Goal: Find specific page/section: Find specific page/section

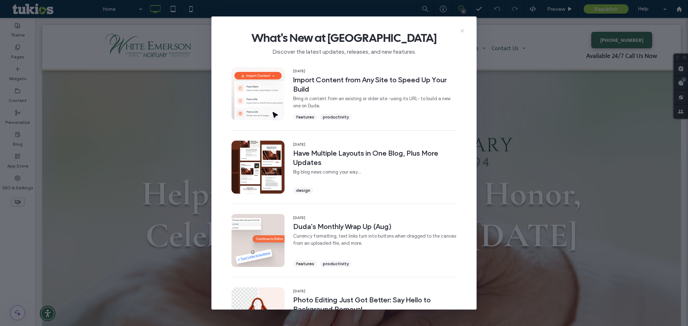
drag, startPoint x: 464, startPoint y: 32, endPoint x: 429, endPoint y: 13, distance: 39.6
click at [464, 31] on icon at bounding box center [462, 31] width 6 height 6
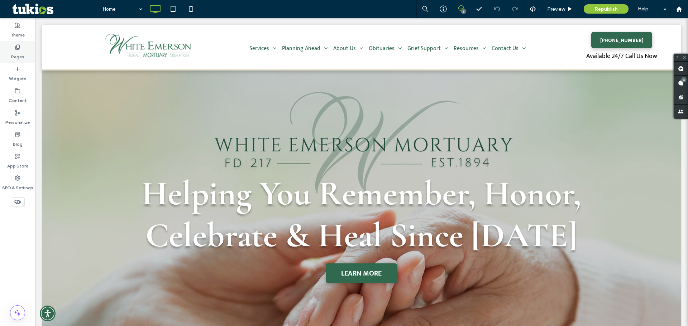
click at [19, 52] on label "Pages" at bounding box center [17, 55] width 13 height 10
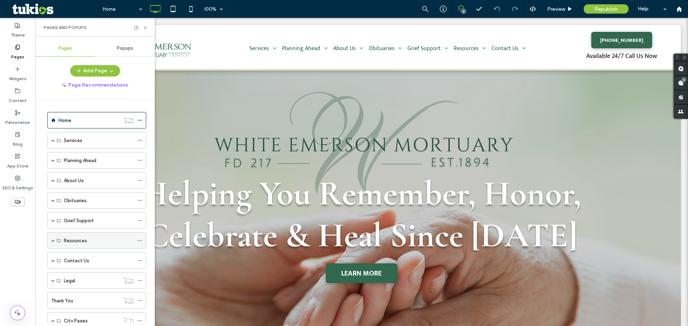
scroll to position [24, 0]
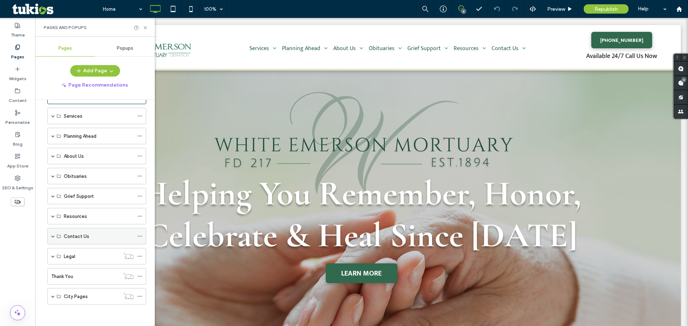
click at [54, 237] on span at bounding box center [53, 237] width 4 height 4
click at [54, 275] on span at bounding box center [53, 273] width 4 height 16
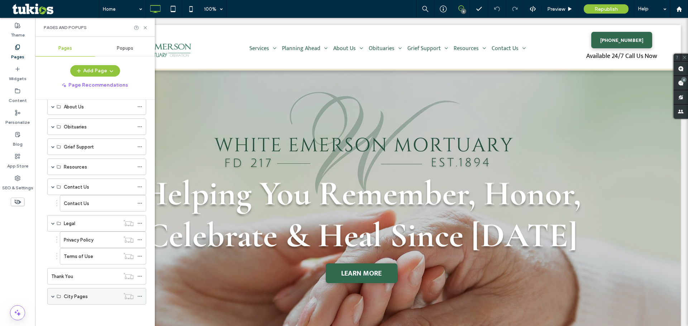
click at [52, 298] on span at bounding box center [53, 297] width 4 height 16
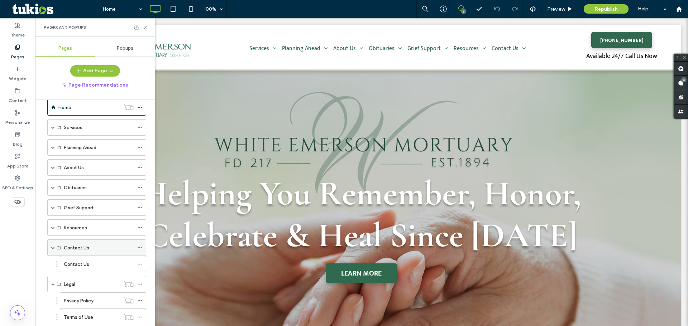
scroll to position [0, 0]
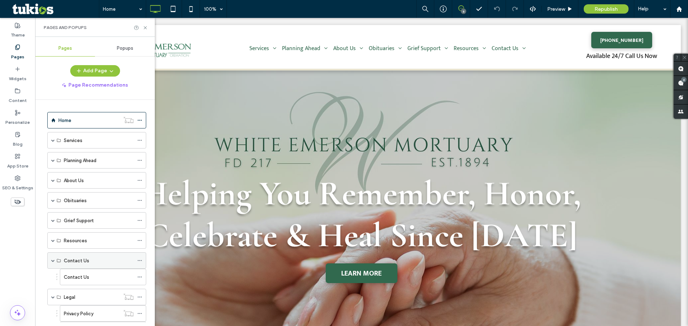
click at [51, 260] on div "Contact Us" at bounding box center [96, 261] width 99 height 16
click at [53, 242] on span at bounding box center [53, 241] width 4 height 16
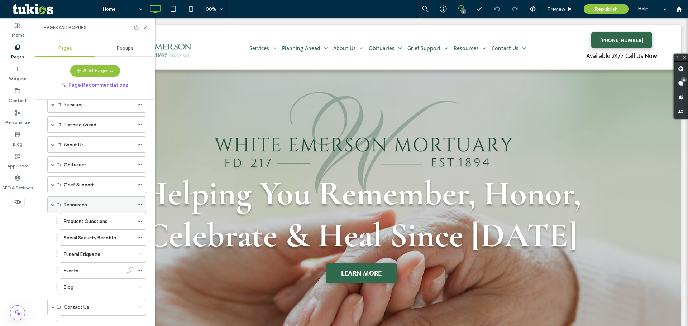
scroll to position [72, 0]
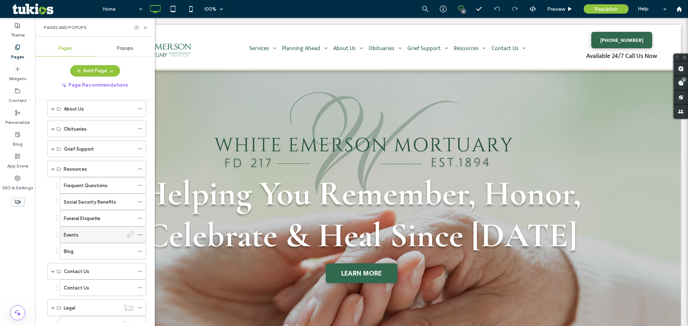
click at [104, 236] on div "Events" at bounding box center [93, 235] width 59 height 8
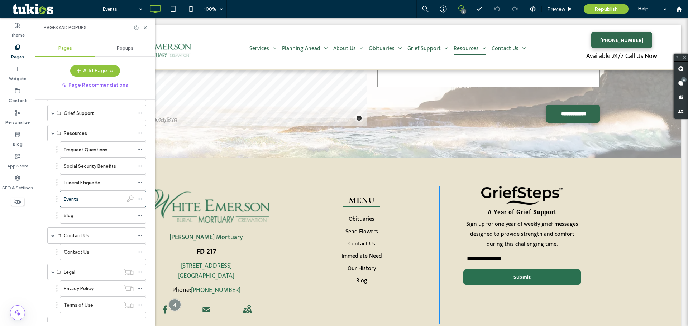
scroll to position [631, 0]
